Goal: Navigation & Orientation: Find specific page/section

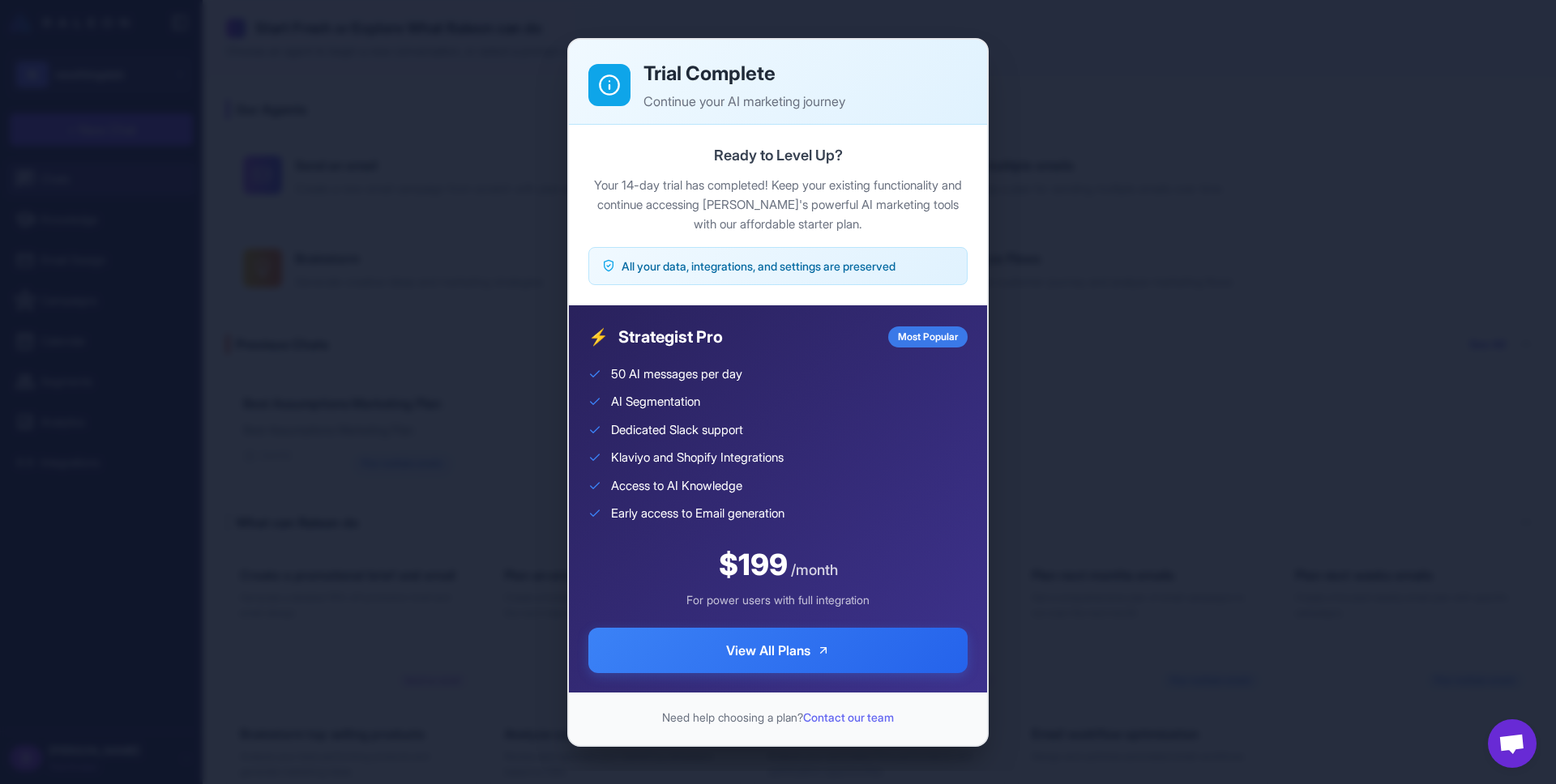
click at [869, 89] on div "Trial Complete Continue your AI marketing journey" at bounding box center [806, 85] width 325 height 52
click at [1105, 164] on div "Trial Complete Continue your AI marketing journey Ready to Level Up? Your 14-da…" at bounding box center [778, 392] width 1556 height 758
